Goal: Navigation & Orientation: Find specific page/section

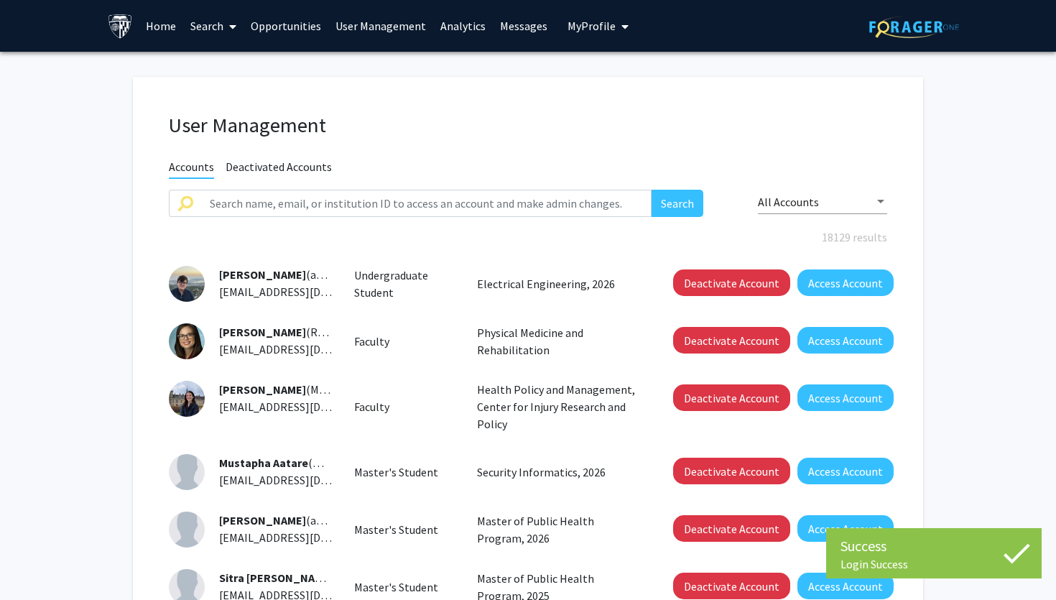
click at [223, 25] on span at bounding box center [229, 26] width 13 height 50
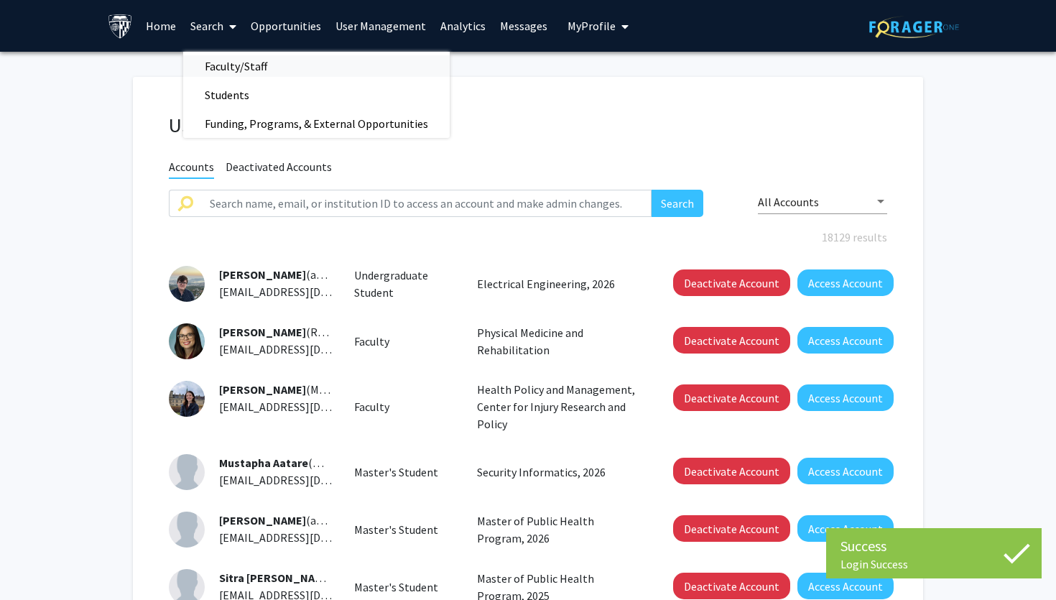
click at [231, 63] on span "Faculty/Staff" at bounding box center [236, 66] width 106 height 29
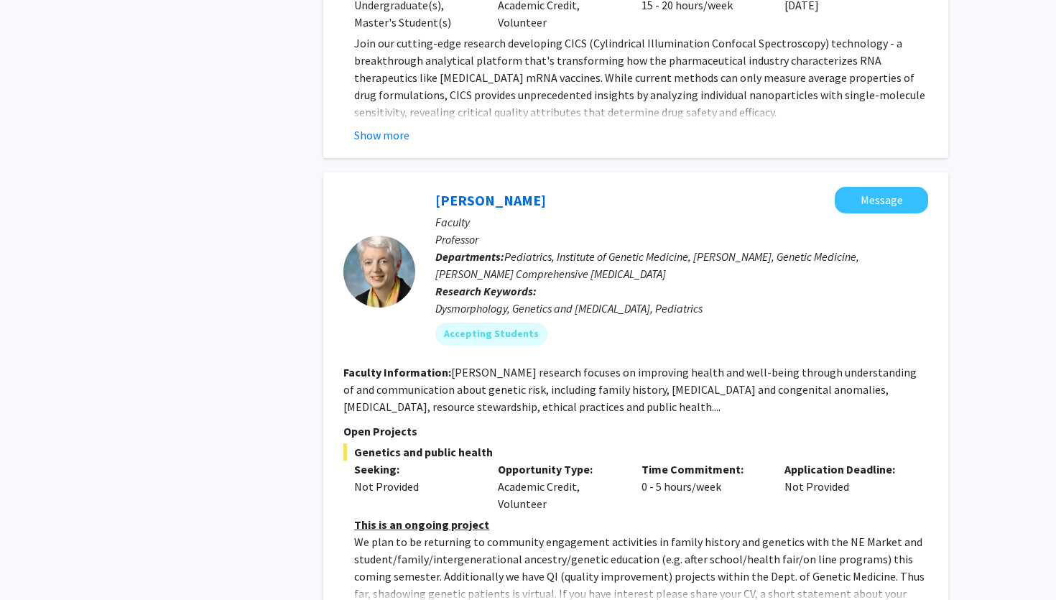
scroll to position [6852, 0]
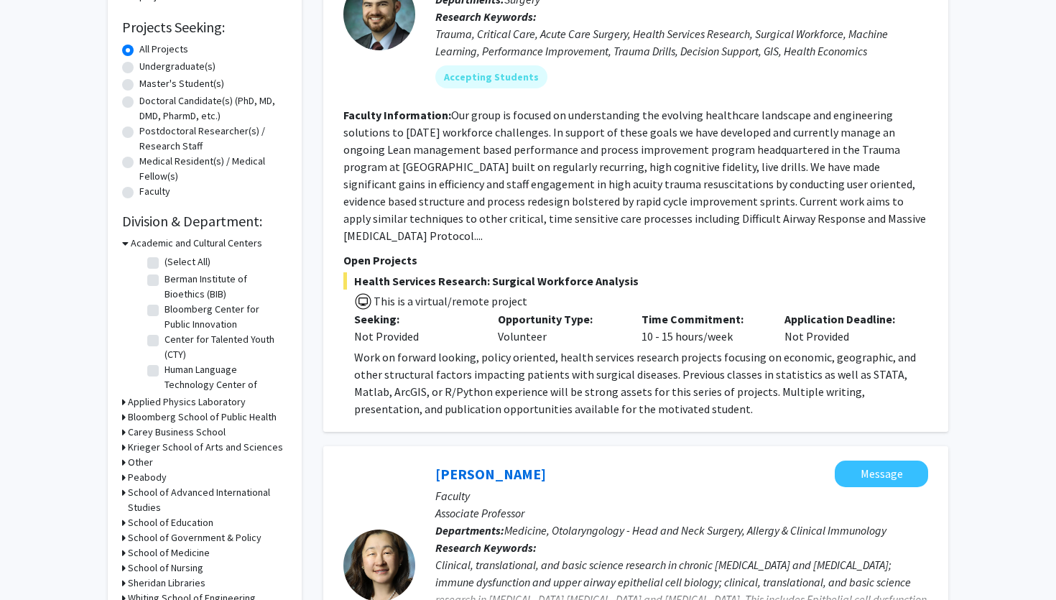
scroll to position [231, 0]
drag, startPoint x: 354, startPoint y: 266, endPoint x: 638, endPoint y: 401, distance: 314.3
click at [638, 401] on section "Open Projects Health Services Research: Surgical Workforce Analysis This is a v…" at bounding box center [635, 334] width 585 height 166
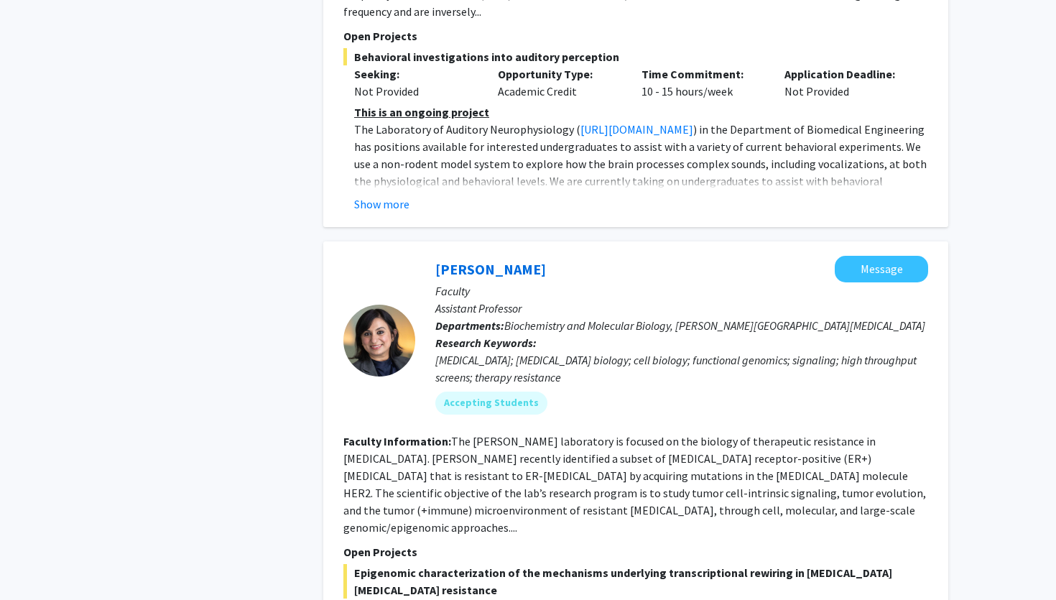
scroll to position [5215, 0]
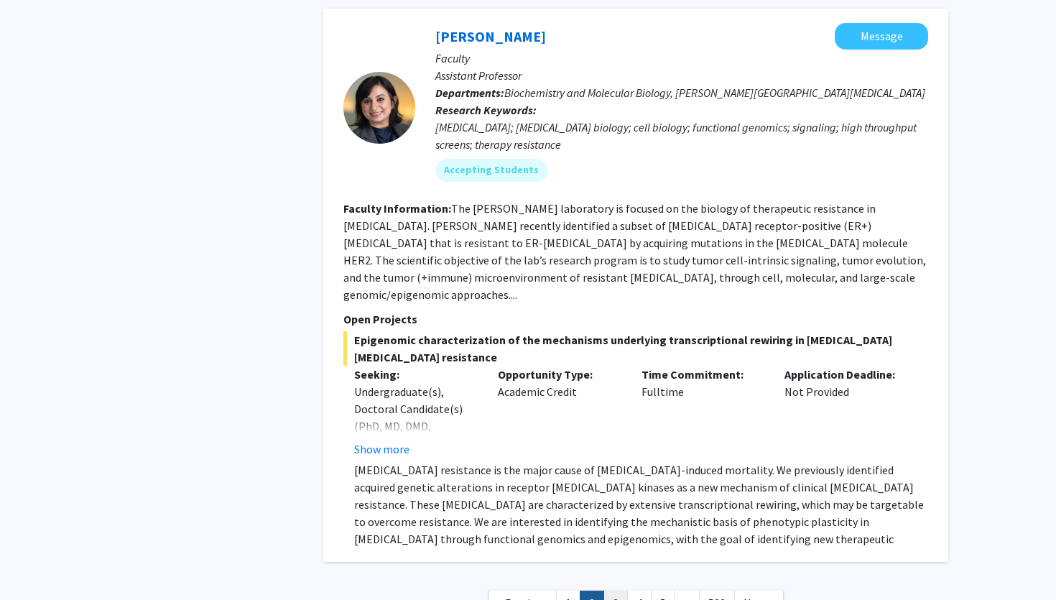
click at [623, 591] on link "3" at bounding box center [616, 603] width 24 height 25
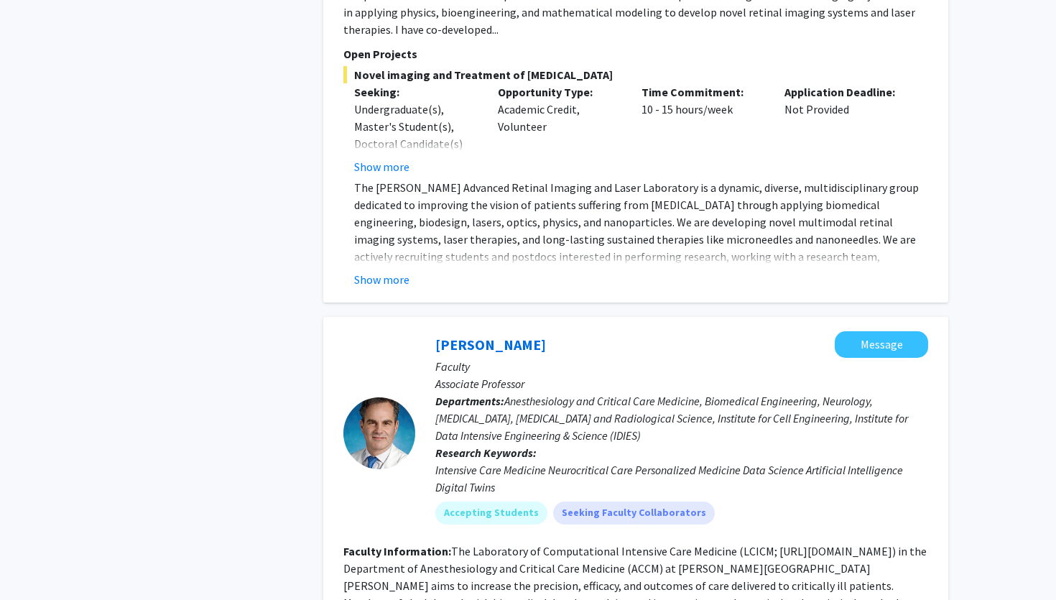
scroll to position [5049, 0]
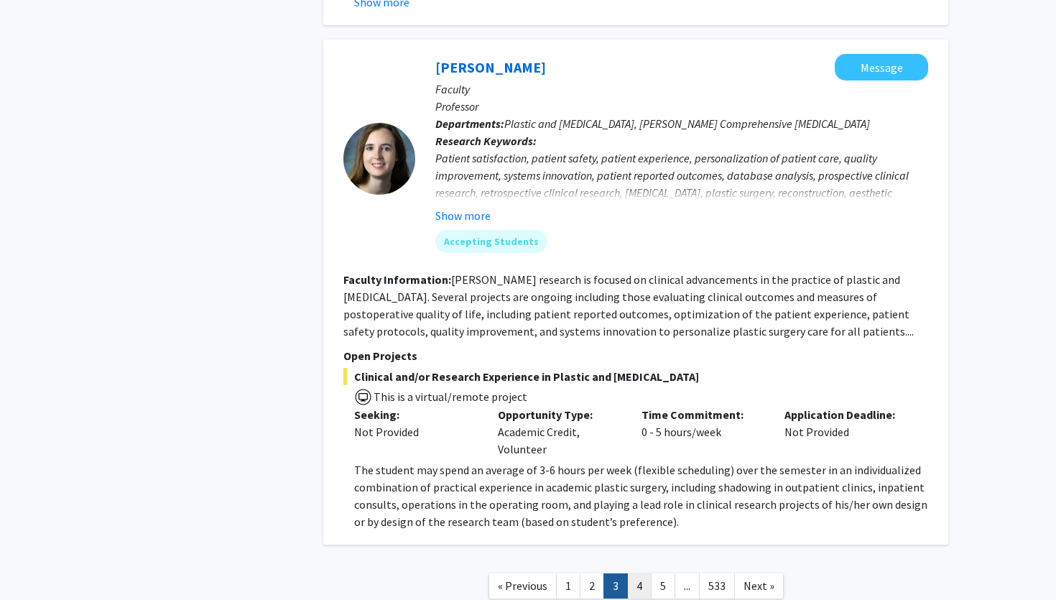
click at [630, 573] on link "4" at bounding box center [639, 585] width 24 height 25
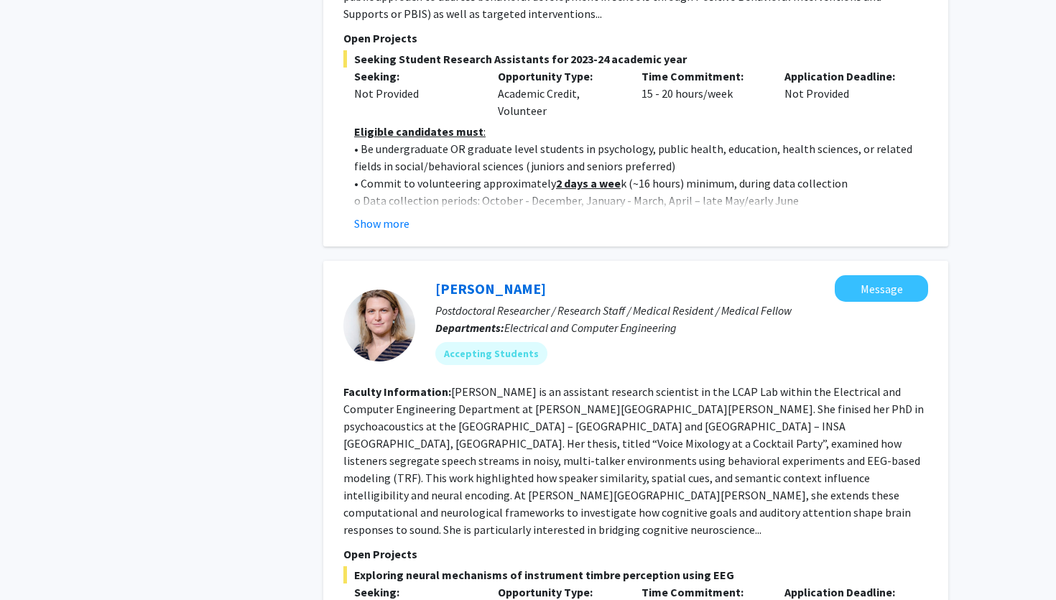
scroll to position [4947, 0]
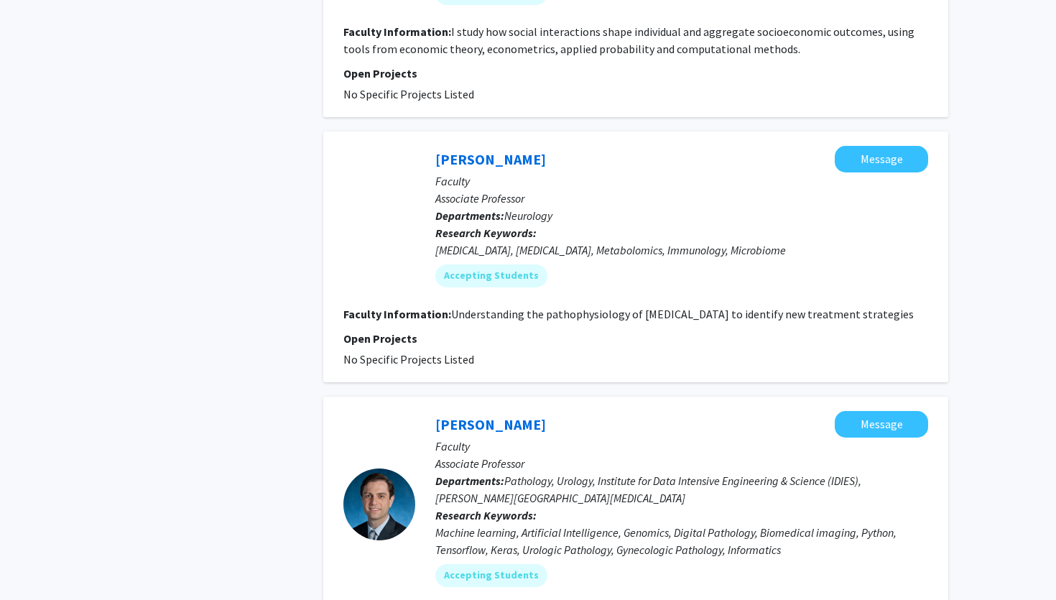
scroll to position [3501, 0]
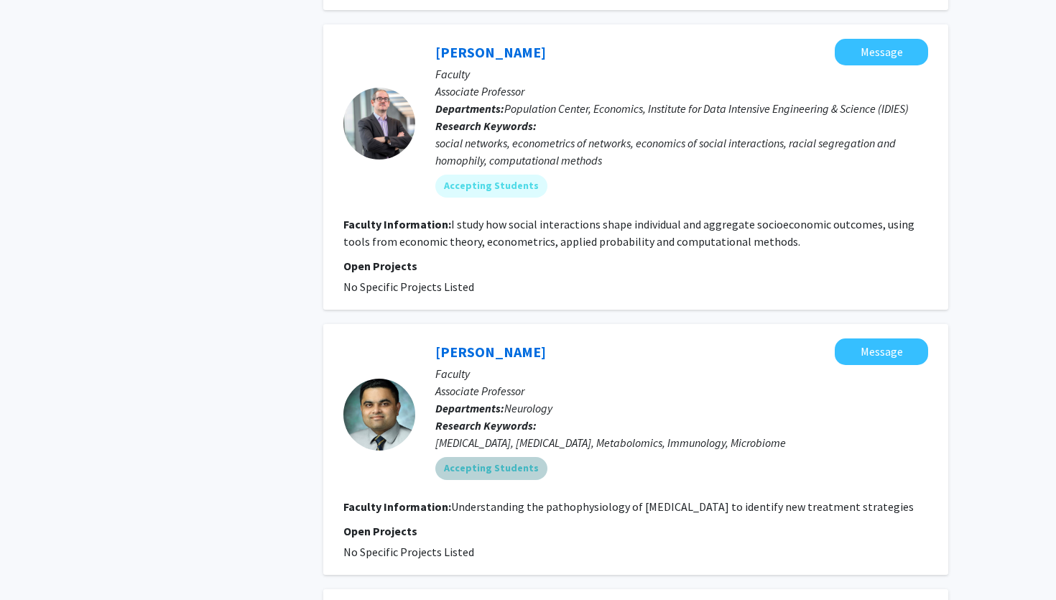
click at [463, 457] on mat-chip "Accepting Students" at bounding box center [491, 468] width 112 height 23
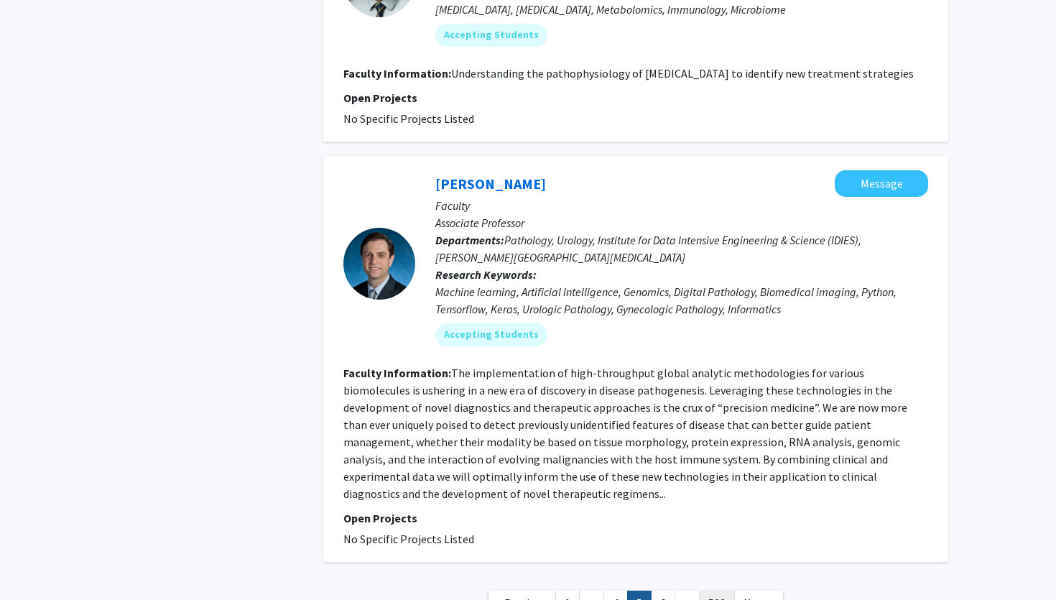
click at [718, 591] on link "533" at bounding box center [717, 603] width 36 height 25
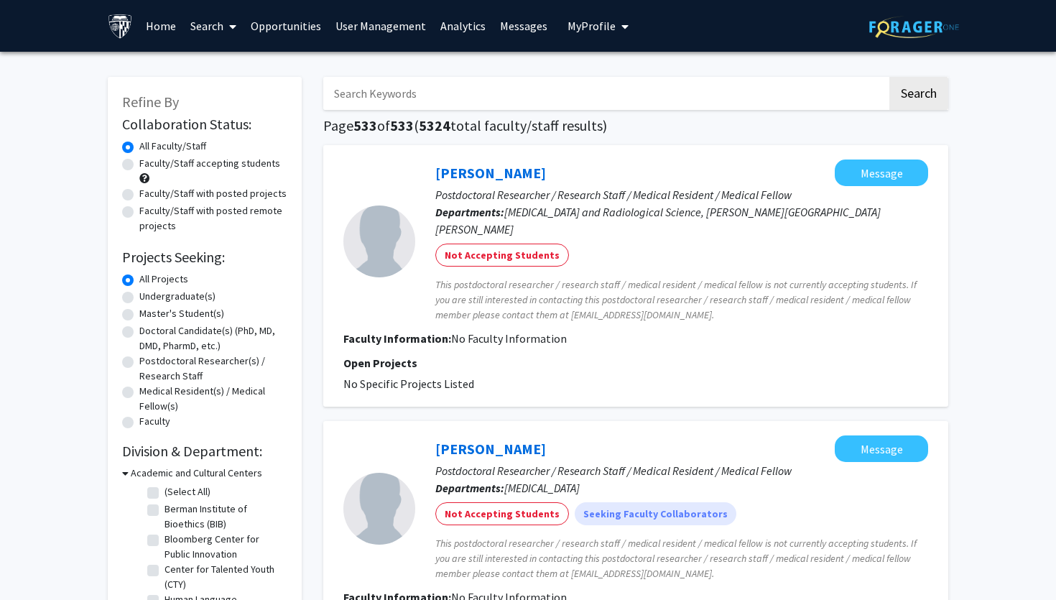
scroll to position [724, 0]
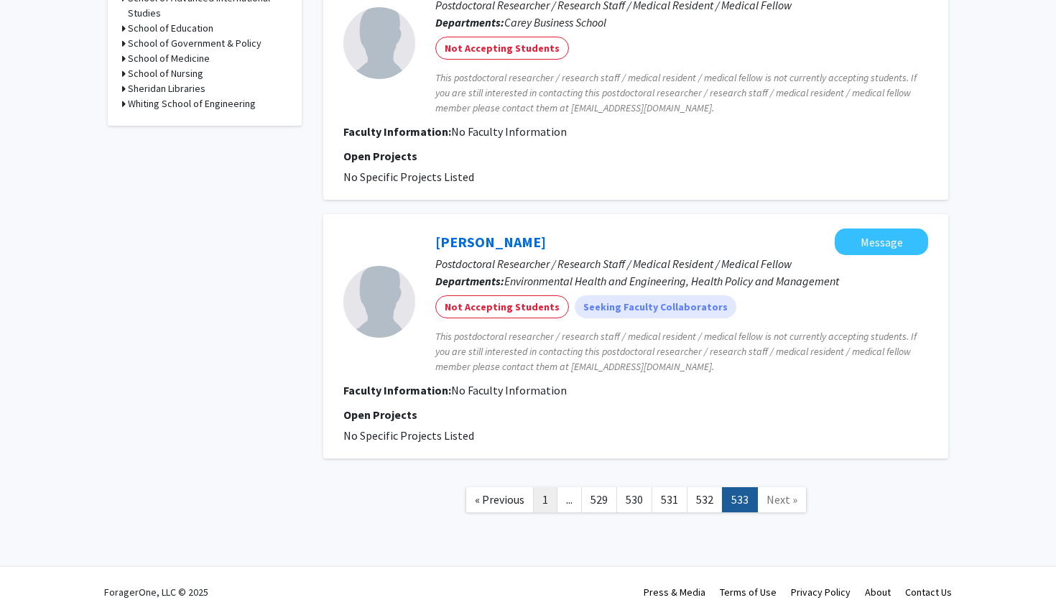
click at [550, 487] on link "1" at bounding box center [545, 499] width 24 height 25
